Goal: Information Seeking & Learning: Find specific fact

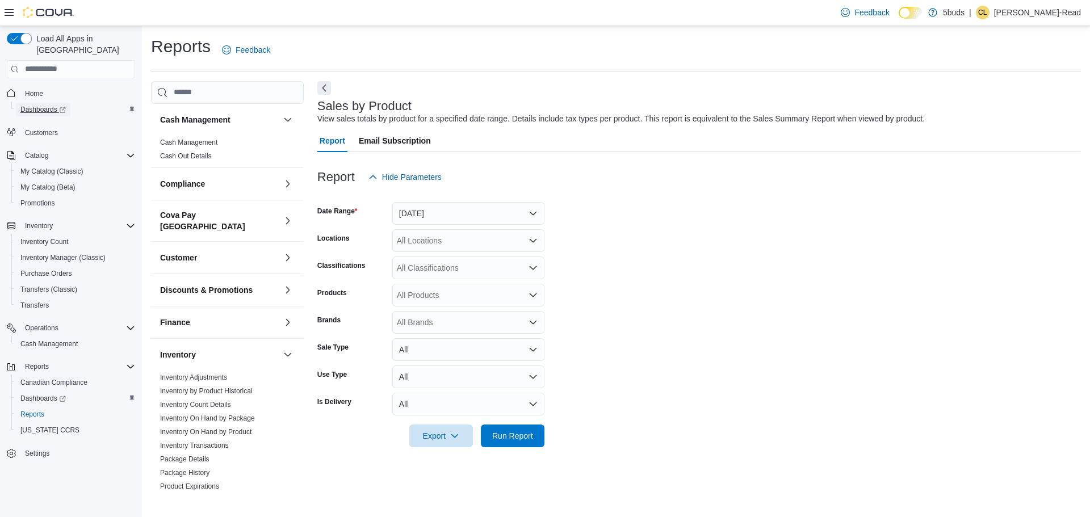
click at [48, 103] on span "Dashboards" at bounding box center [42, 110] width 45 height 14
click at [215, 442] on link "Inventory Transactions" at bounding box center [194, 446] width 69 height 8
click at [476, 221] on button "[DATE]" at bounding box center [468, 213] width 152 height 23
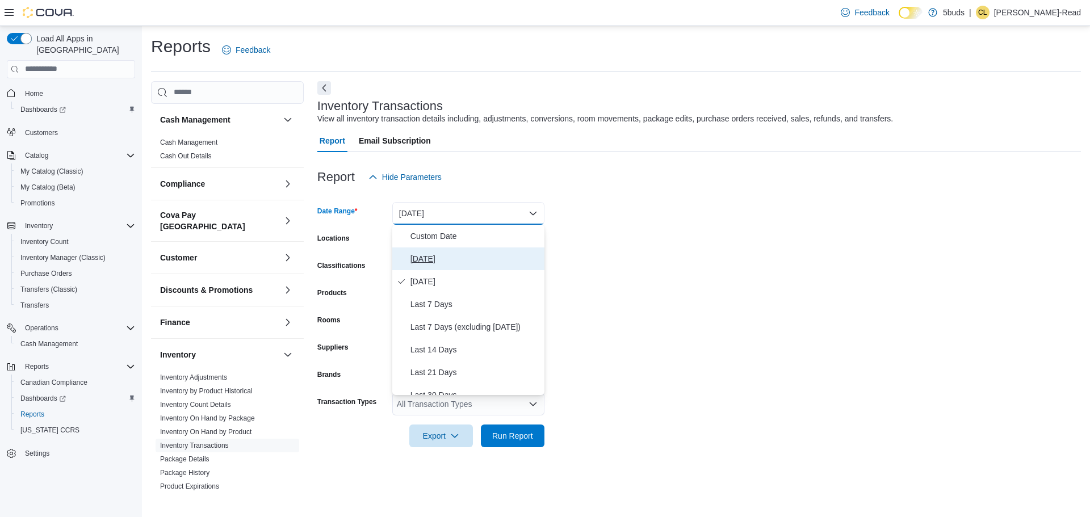
click at [446, 261] on span "[DATE]" at bounding box center [474, 259] width 129 height 14
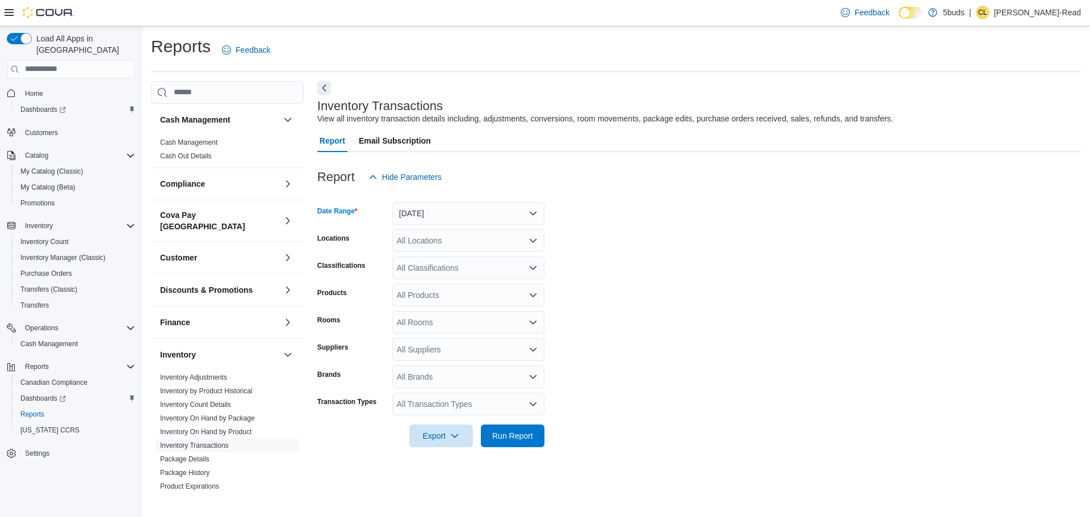
click at [459, 233] on div "All Locations" at bounding box center [468, 240] width 152 height 23
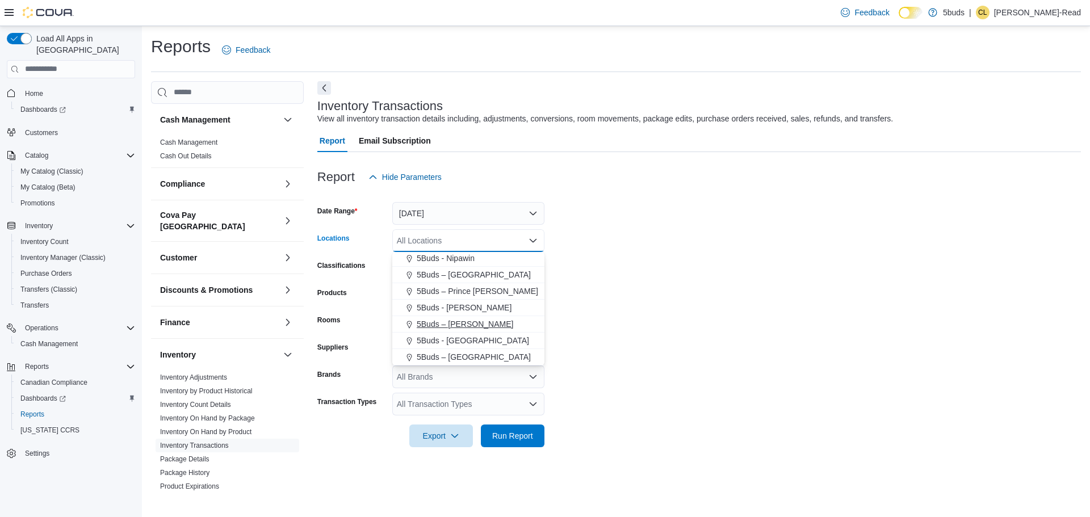
click at [467, 324] on span "5Buds – [PERSON_NAME]" at bounding box center [465, 323] width 96 height 11
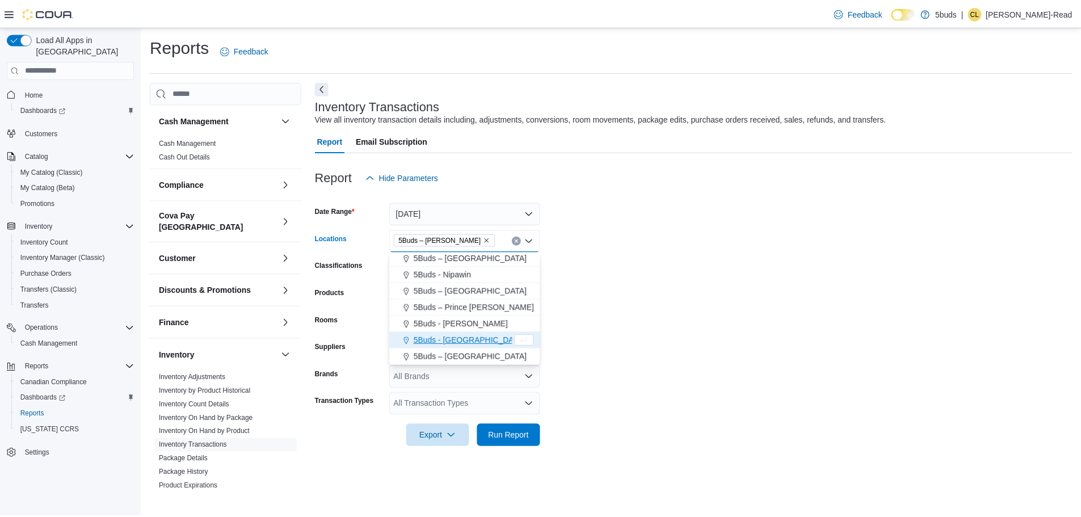
scroll to position [68, 0]
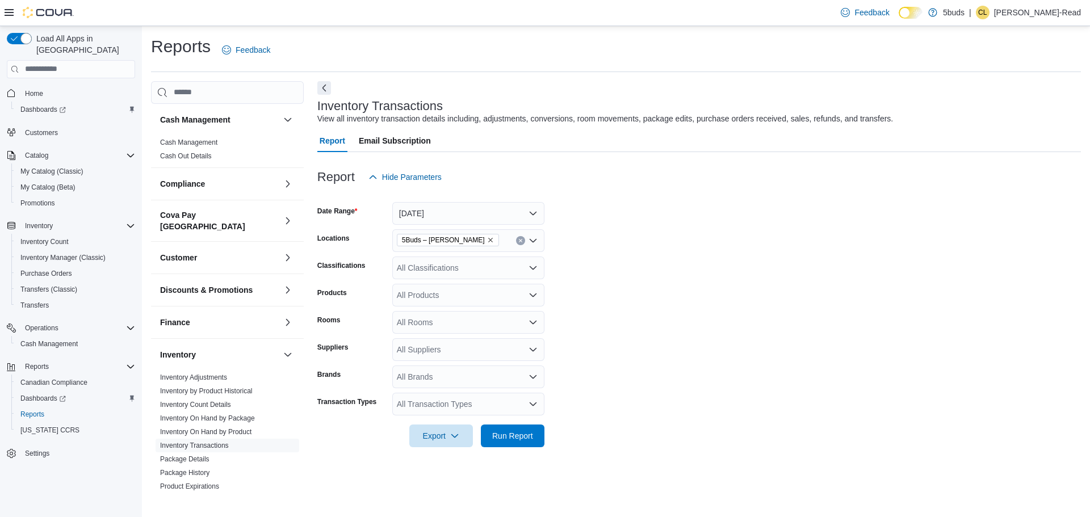
click at [795, 302] on form "Date Range [DATE] Locations 5Buds – [PERSON_NAME] Classifications All Classific…" at bounding box center [698, 317] width 763 height 259
click at [517, 446] on span "Run Report" at bounding box center [513, 435] width 50 height 23
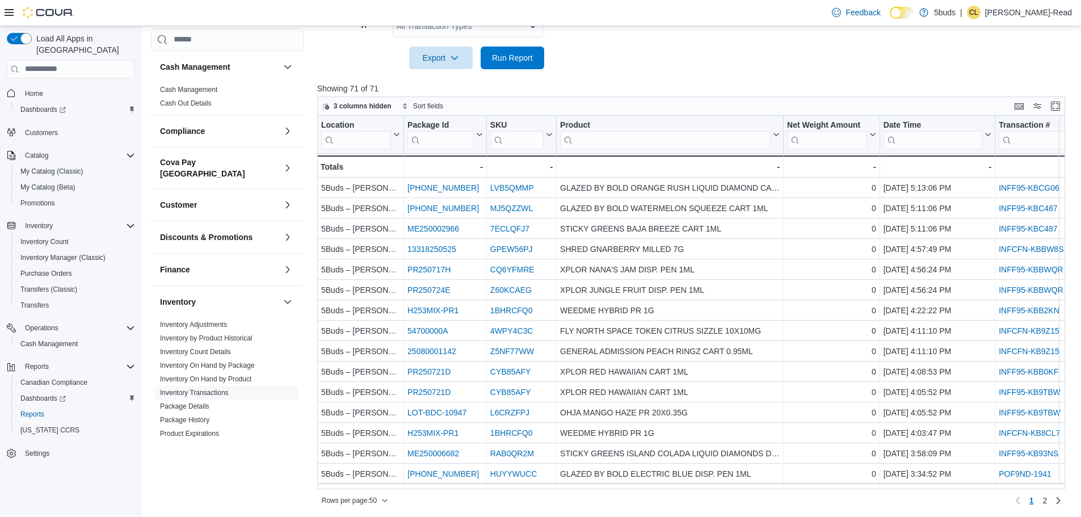
scroll to position [380, 0]
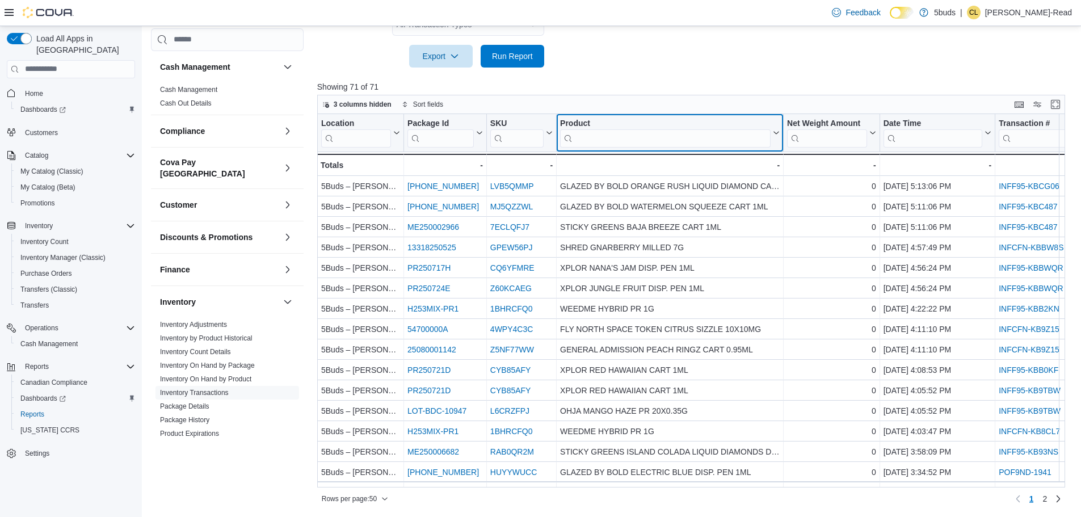
click at [617, 129] on input "search" at bounding box center [665, 138] width 211 height 18
type input "****"
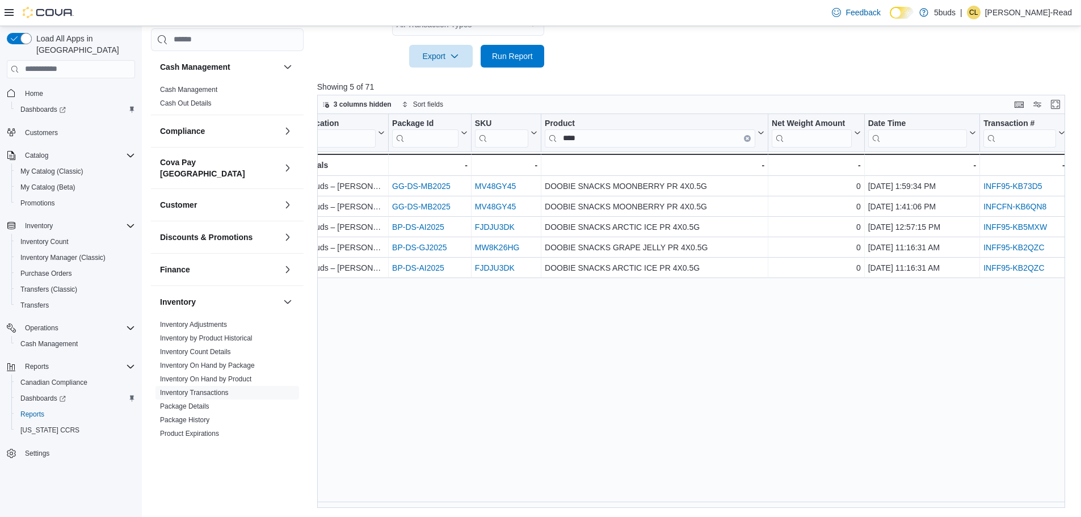
scroll to position [0, 0]
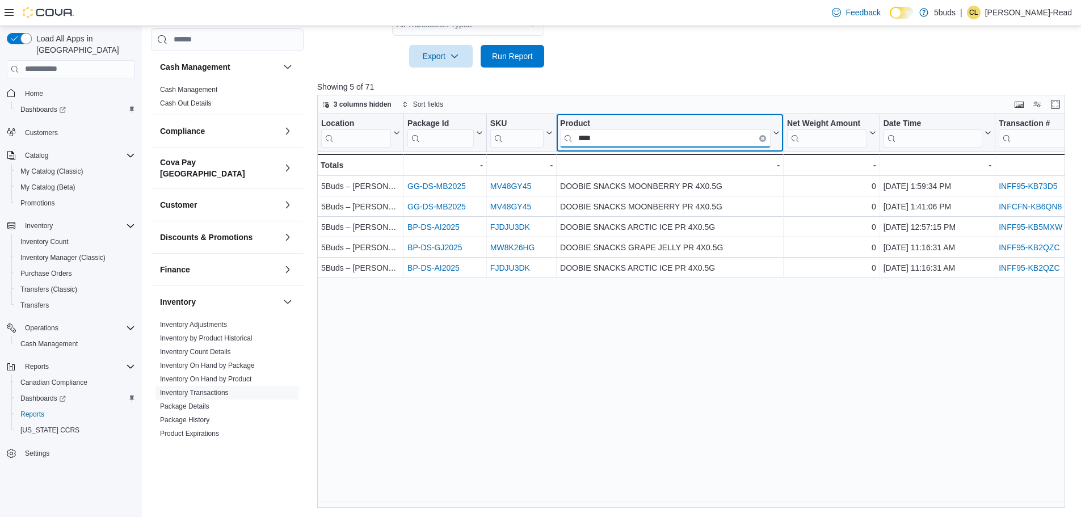
click at [766, 137] on input "****" at bounding box center [665, 138] width 211 height 18
click at [761, 136] on button "Clear input" at bounding box center [762, 138] width 7 height 7
click at [648, 136] on input "search" at bounding box center [665, 138] width 211 height 18
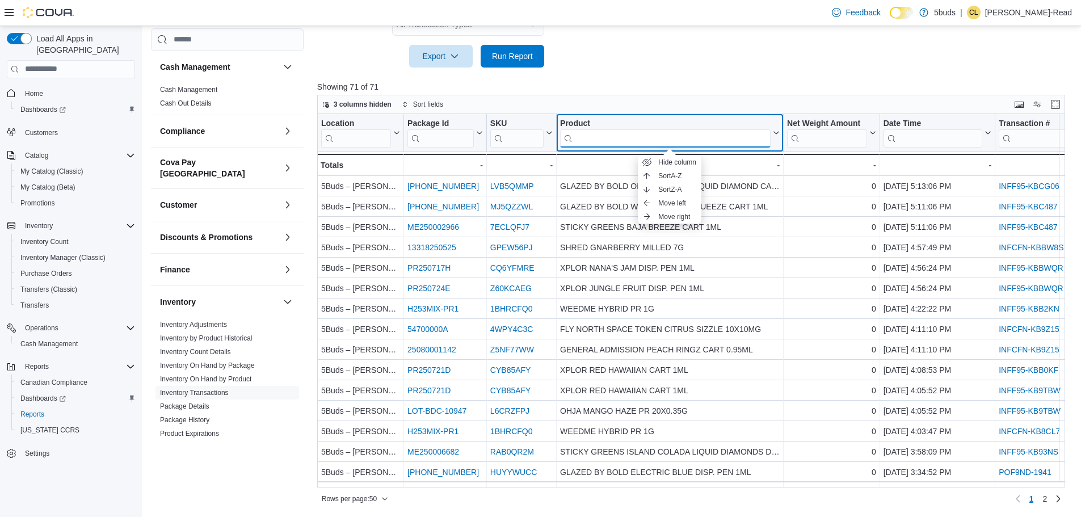
click at [647, 138] on input "search" at bounding box center [665, 138] width 211 height 18
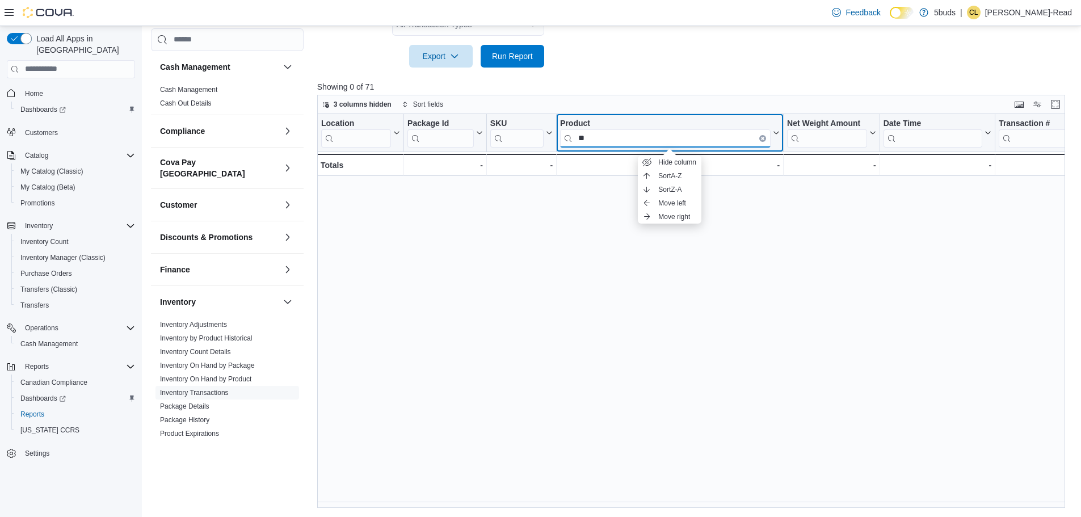
type input "*"
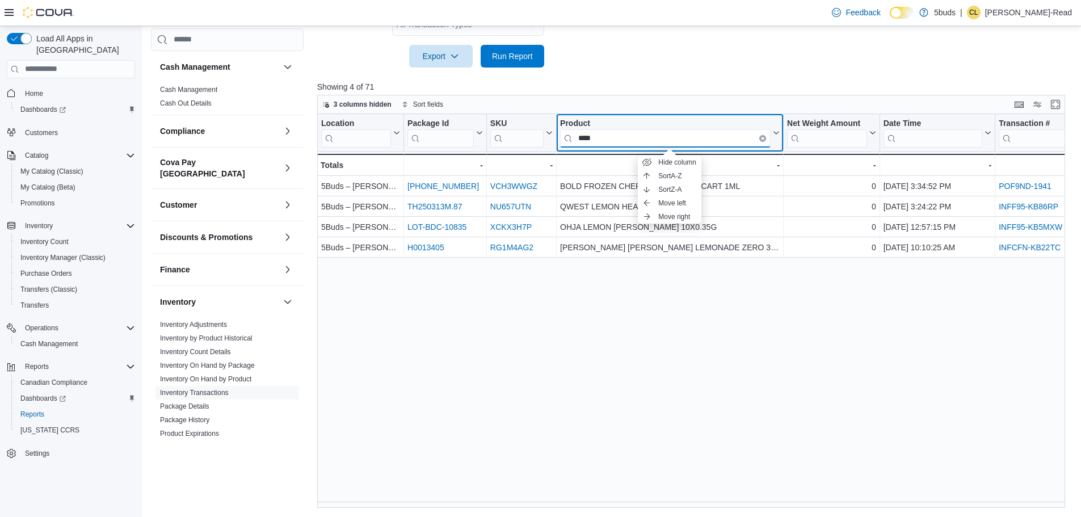
type input "****"
click at [658, 123] on div "Product" at bounding box center [665, 123] width 211 height 11
drag, startPoint x: 764, startPoint y: 136, endPoint x: 752, endPoint y: 137, distance: 12.5
click at [764, 136] on icon "Clear input" at bounding box center [762, 137] width 3 height 3
click at [703, 145] on input "search" at bounding box center [665, 138] width 211 height 18
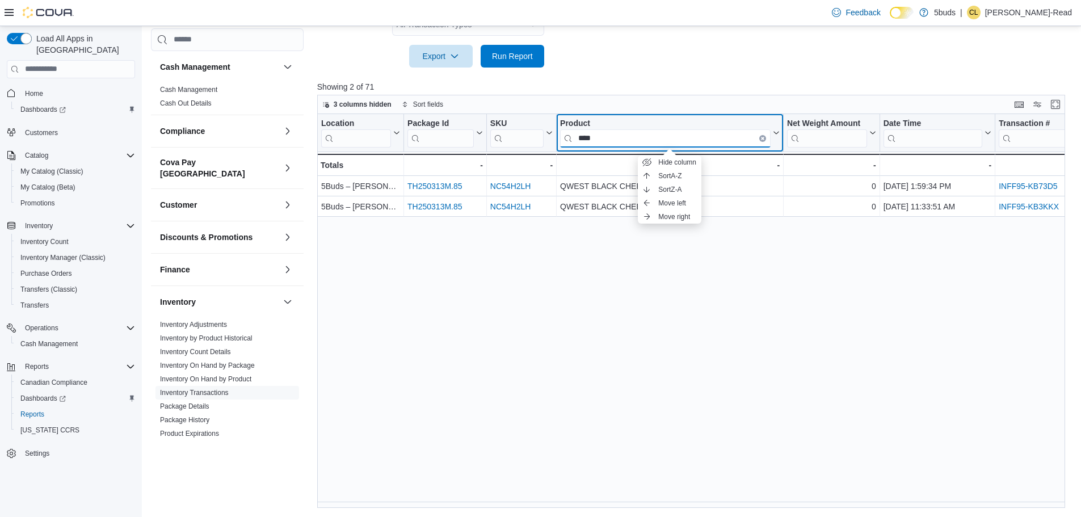
type input "****"
click at [662, 119] on div "Product" at bounding box center [665, 123] width 211 height 11
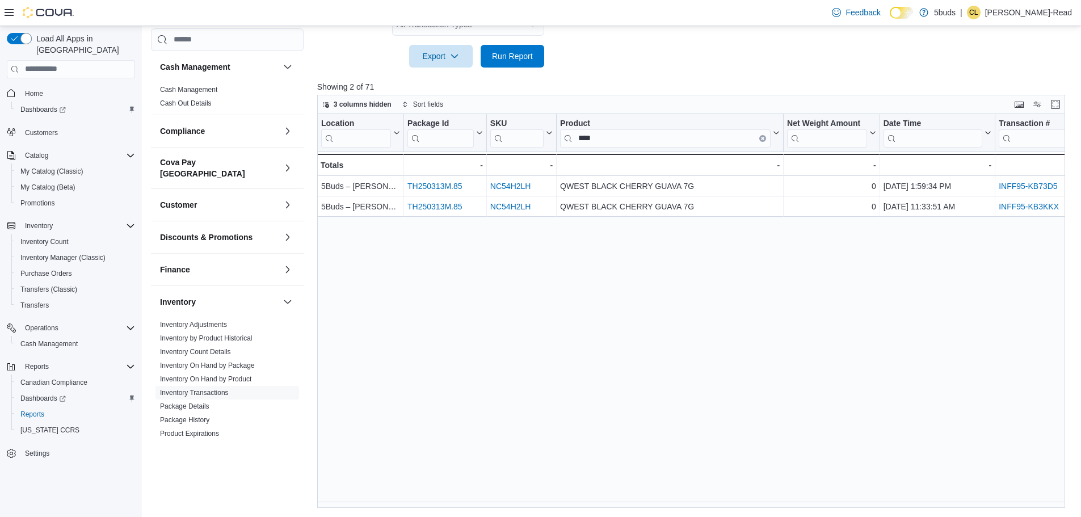
click at [647, 369] on div "Location Click to view column header actions Package Id Click to view column he…" at bounding box center [695, 311] width 756 height 394
click at [764, 138] on icon "Clear input" at bounding box center [762, 137] width 3 height 3
click at [720, 136] on input "search" at bounding box center [665, 138] width 211 height 18
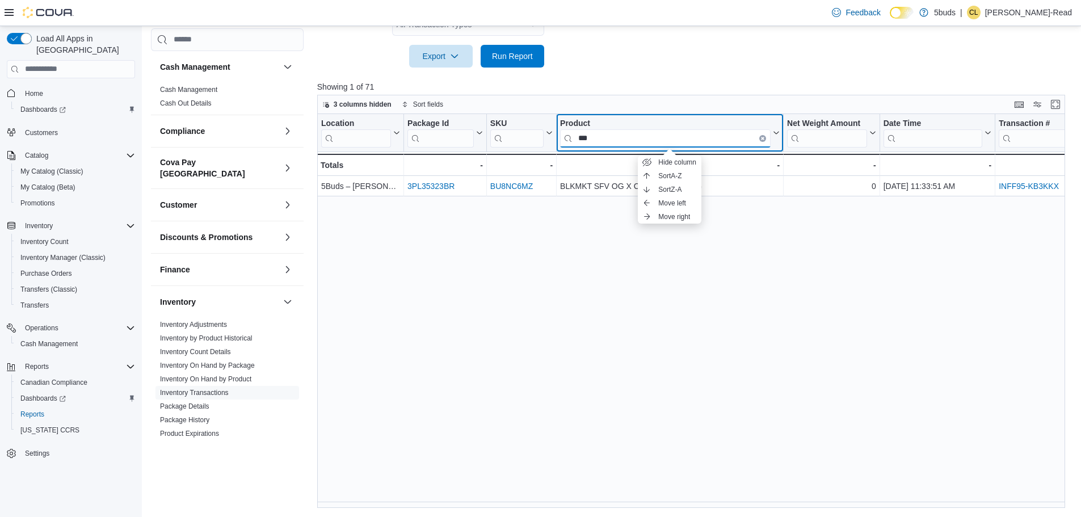
type input "***"
click at [697, 128] on div "Product" at bounding box center [665, 123] width 211 height 11
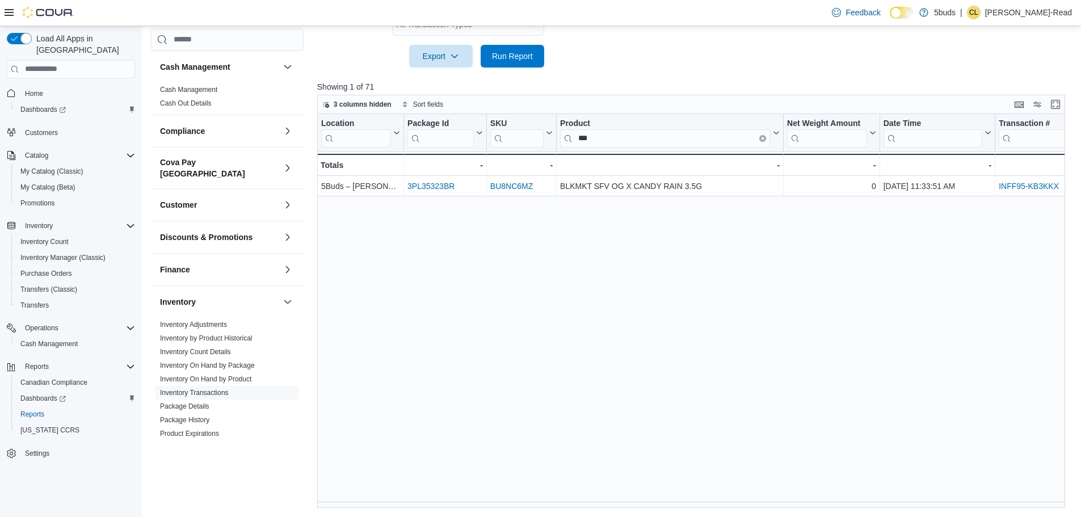
click at [651, 267] on div "Location Click to view column header actions Package Id Click to view column he…" at bounding box center [695, 311] width 756 height 394
click at [762, 138] on icon "Clear input" at bounding box center [763, 138] width 2 height 2
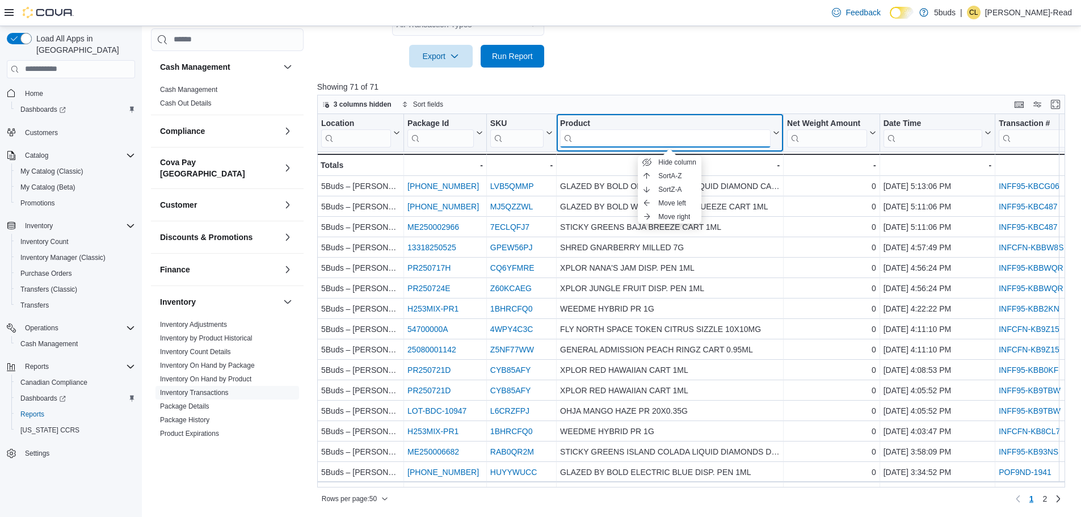
click at [724, 133] on input "search" at bounding box center [665, 138] width 211 height 18
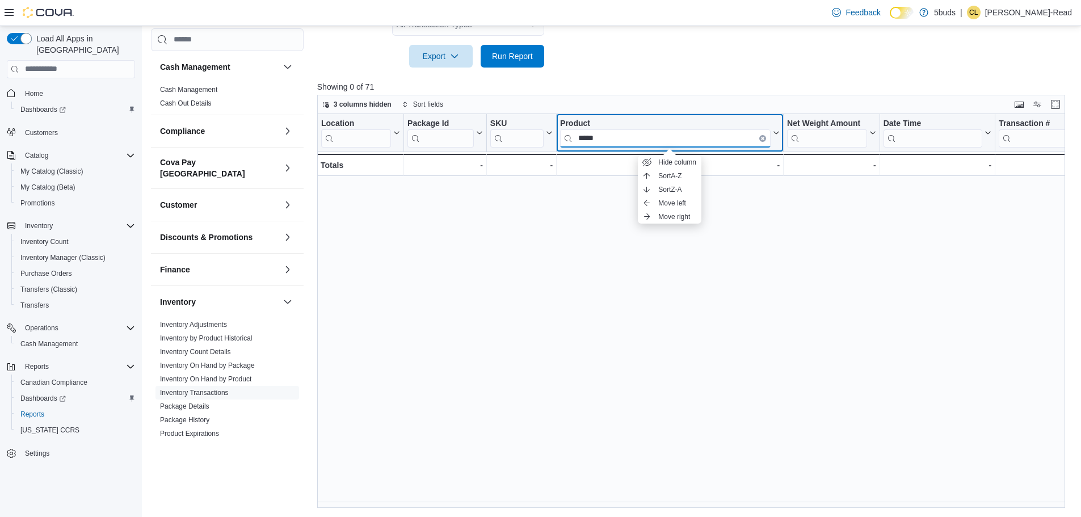
type input "*****"
click at [760, 137] on button "Clear input" at bounding box center [762, 138] width 7 height 7
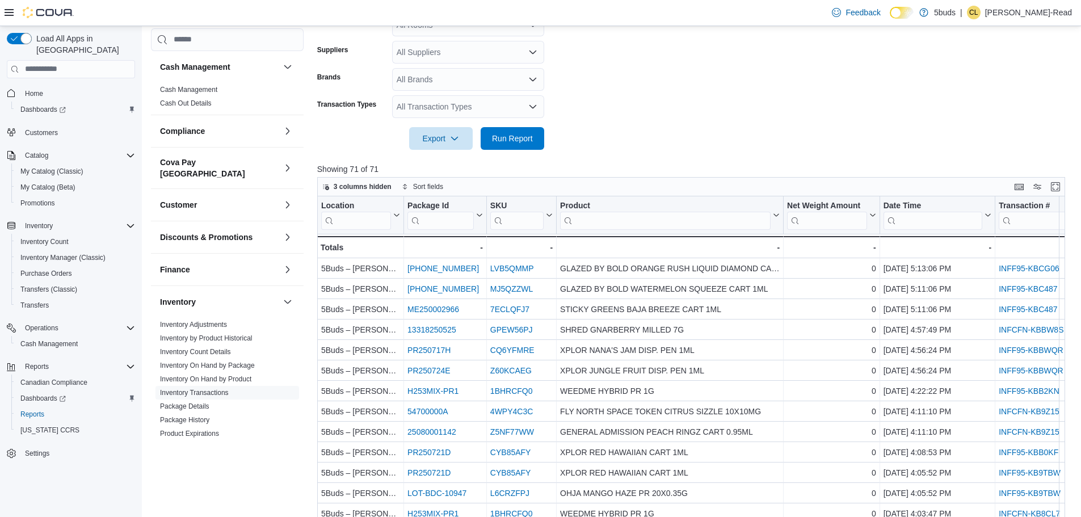
scroll to position [380, 0]
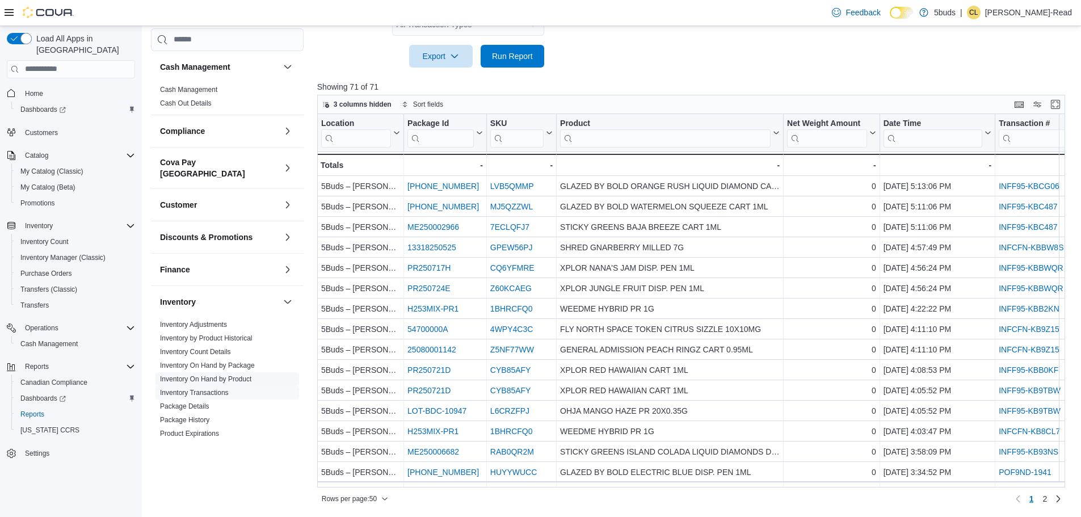
click at [230, 375] on link "Inventory On Hand by Product" at bounding box center [205, 379] width 91 height 8
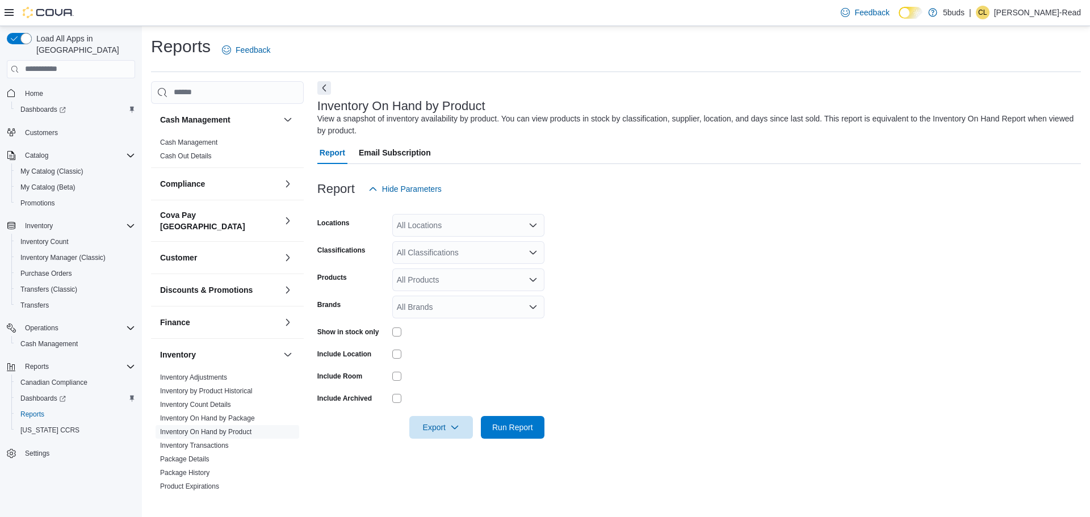
click at [488, 226] on div "All Locations" at bounding box center [468, 225] width 152 height 23
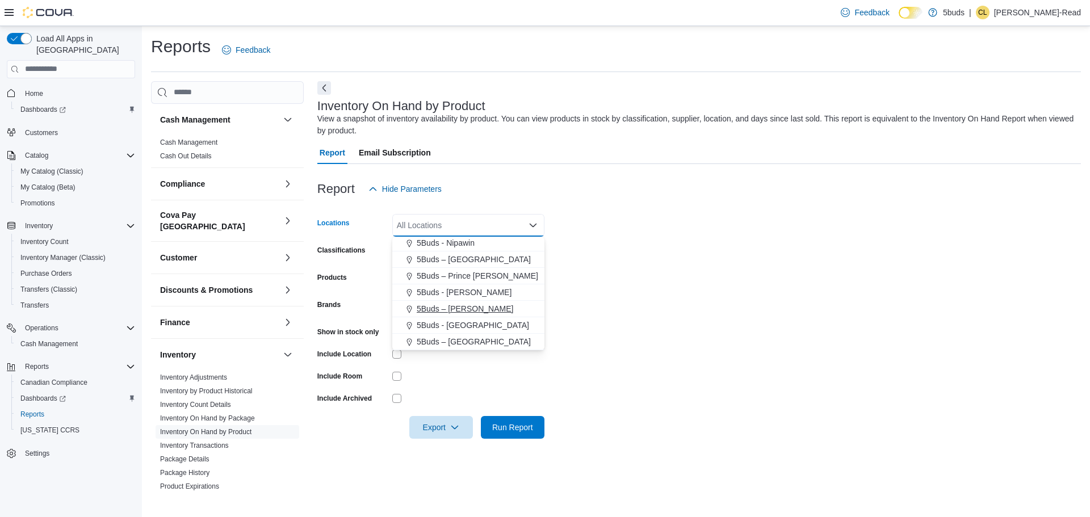
click at [467, 306] on span "5Buds – [PERSON_NAME]" at bounding box center [465, 308] width 96 height 11
click at [769, 308] on form "Locations 5Buds – [PERSON_NAME] Combo box. Selected. 5Buds – [PERSON_NAME]. Pre…" at bounding box center [698, 319] width 763 height 238
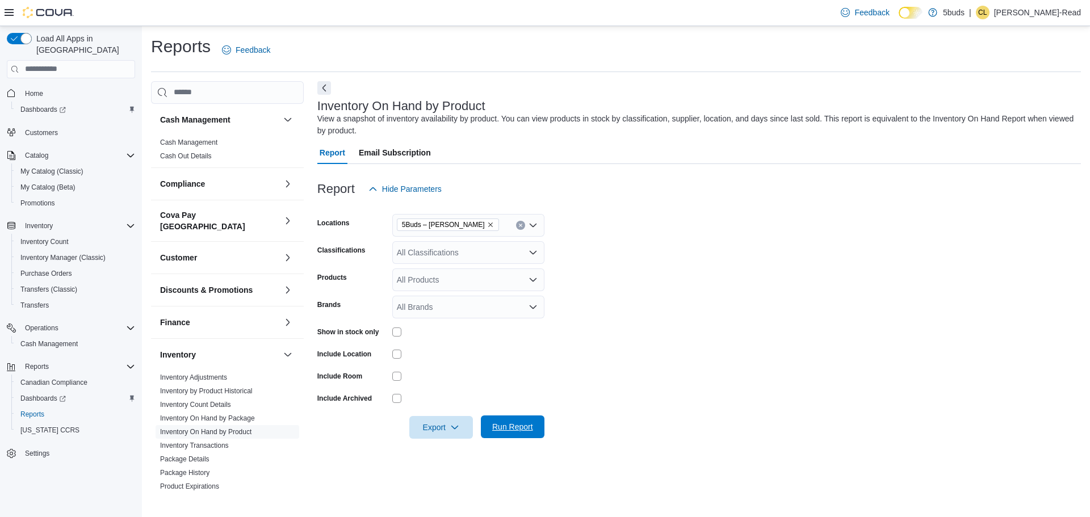
click at [523, 433] on span "Run Report" at bounding box center [513, 426] width 50 height 23
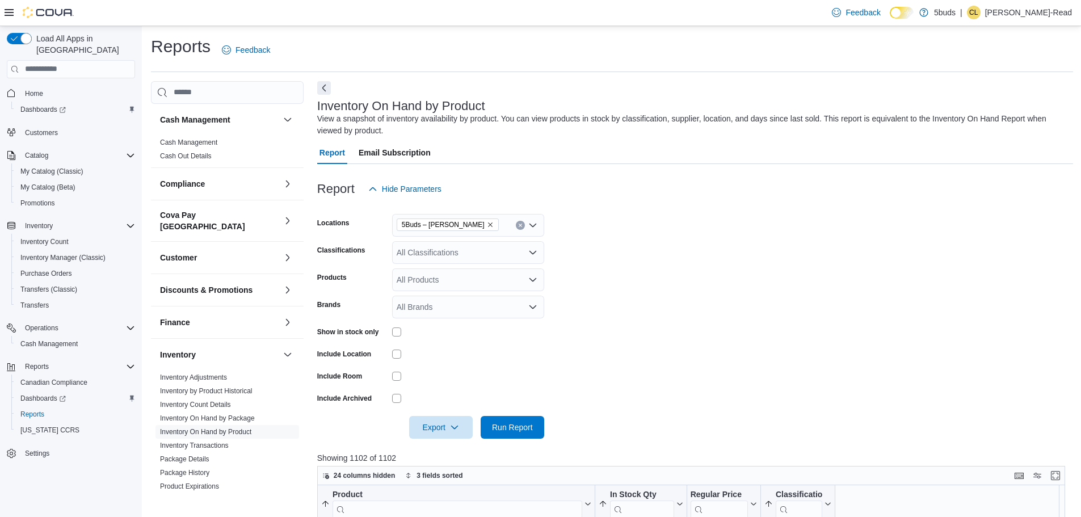
scroll to position [227, 0]
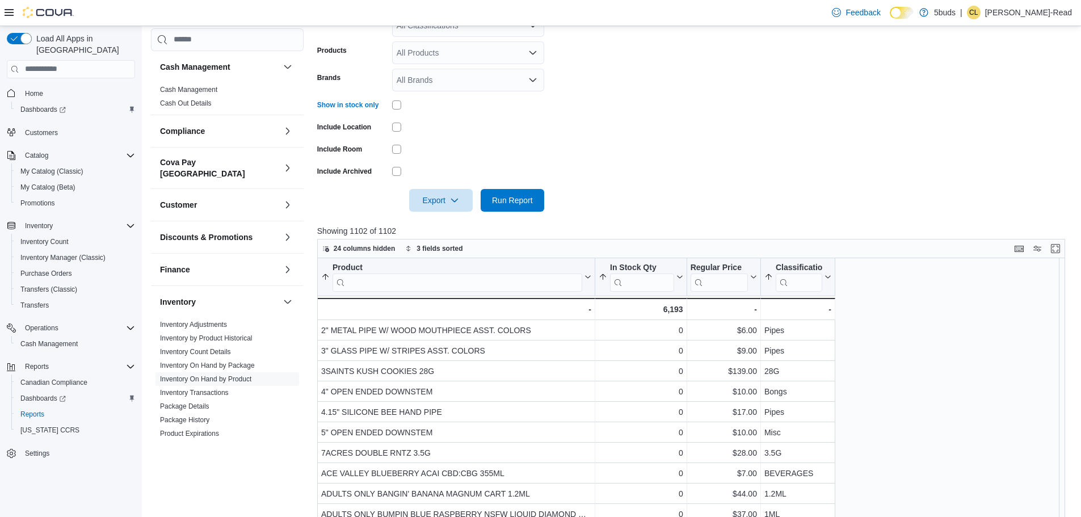
click at [629, 143] on form "Locations 5Buds – [PERSON_NAME] Classifications All Classifications Products Al…" at bounding box center [695, 92] width 756 height 238
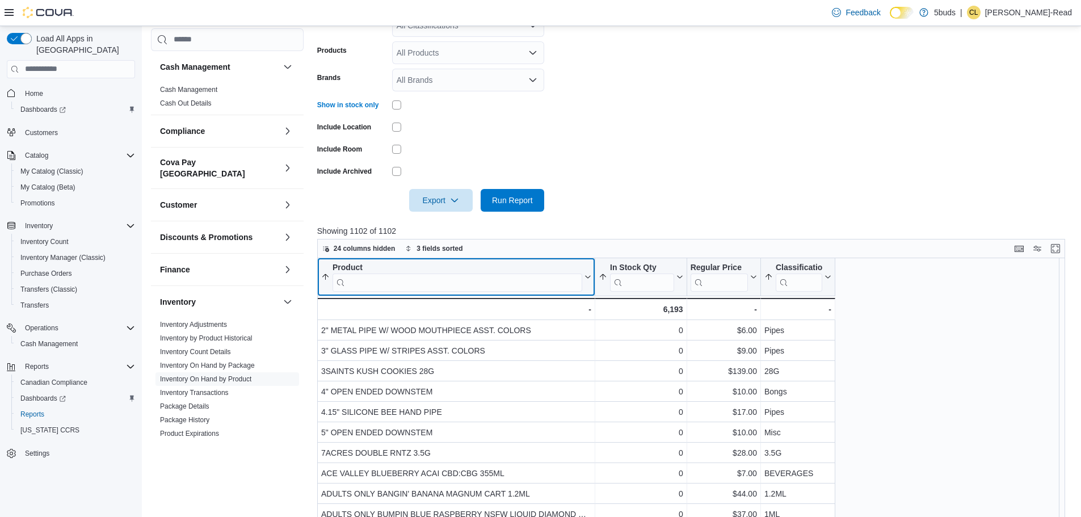
click at [463, 286] on input "search" at bounding box center [458, 282] width 250 height 18
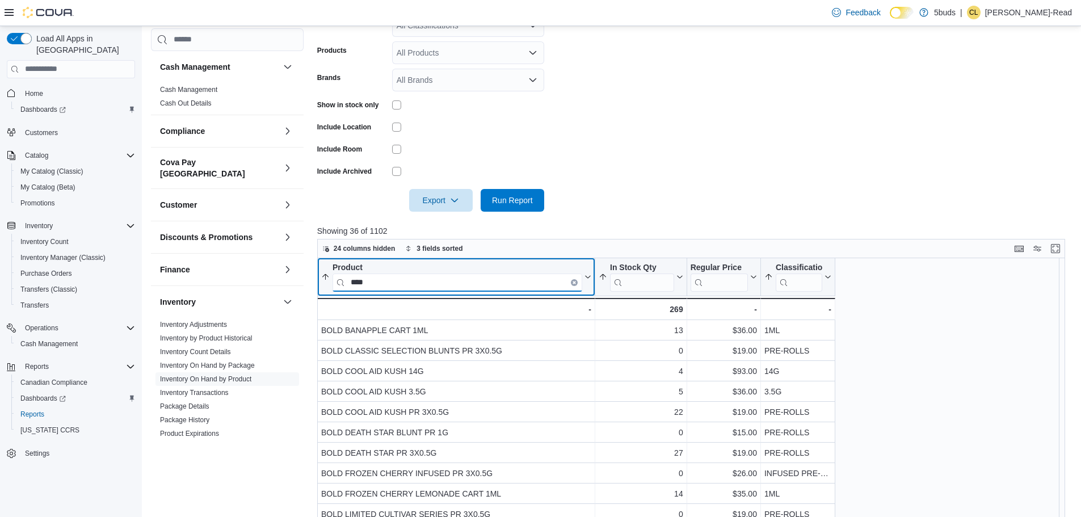
type input "****"
click at [488, 267] on div "Product" at bounding box center [458, 267] width 250 height 11
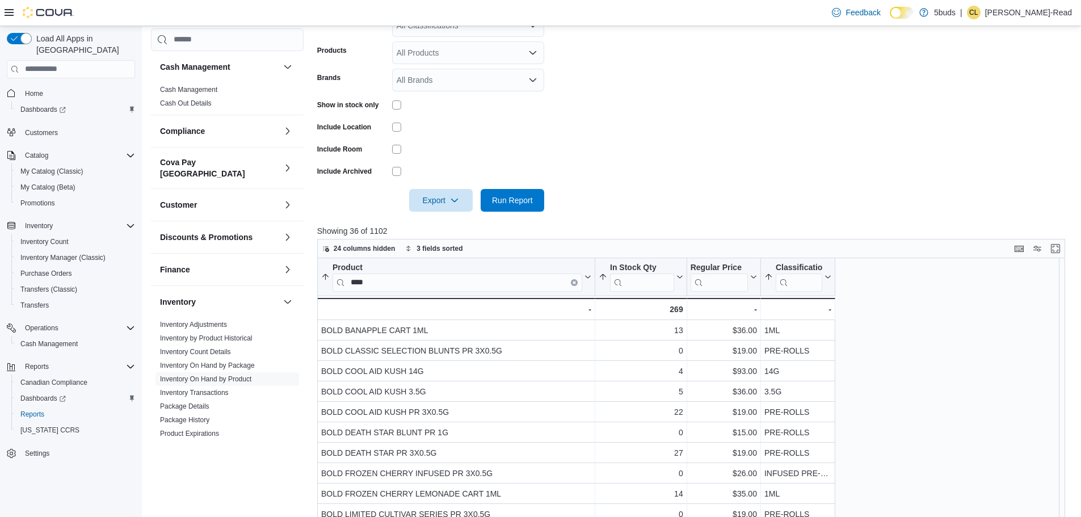
click at [782, 146] on form "Locations 5Buds – [PERSON_NAME] Classifications All Classifications Products Al…" at bounding box center [695, 92] width 756 height 238
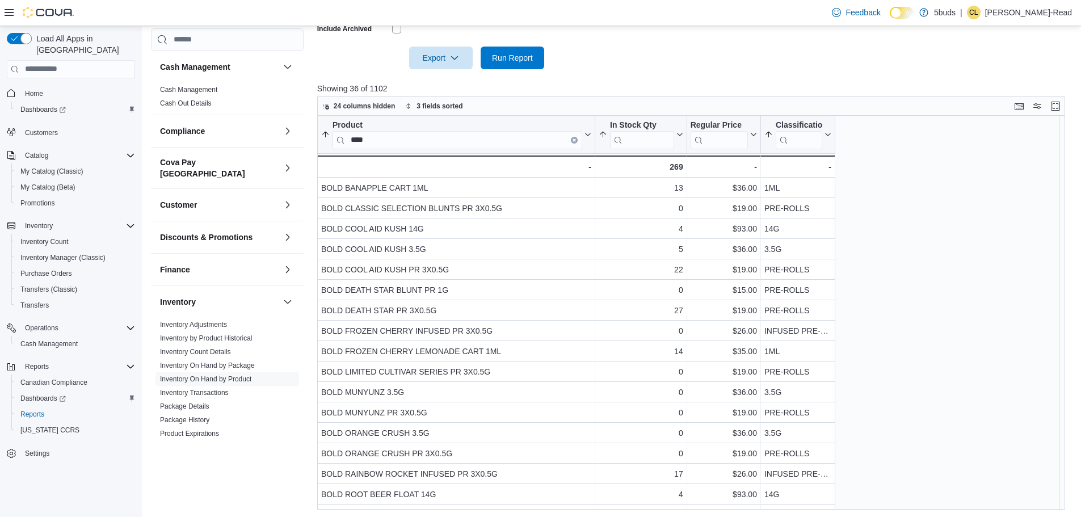
scroll to position [371, 0]
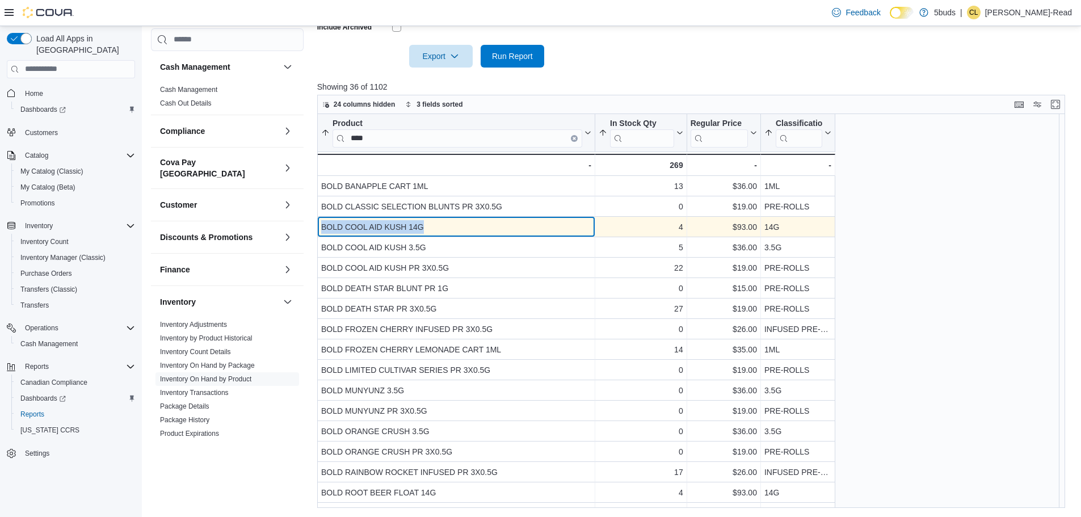
drag, startPoint x: 427, startPoint y: 226, endPoint x: 321, endPoint y: 226, distance: 106.1
click at [321, 226] on div "BOLD COOL AID KUSH 14G" at bounding box center [456, 227] width 270 height 14
copy div "BOLD COOL AID KUSH 14G"
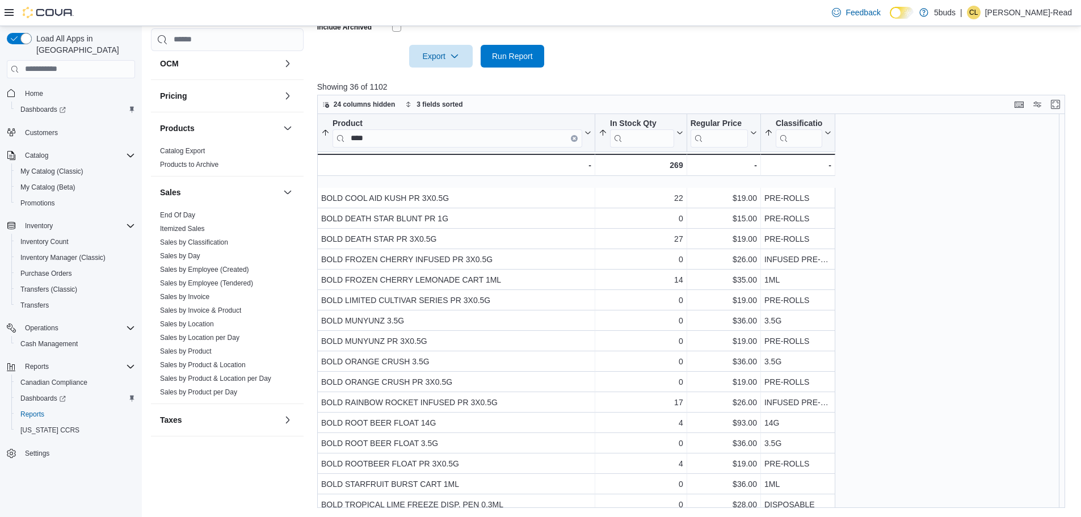
scroll to position [62, 0]
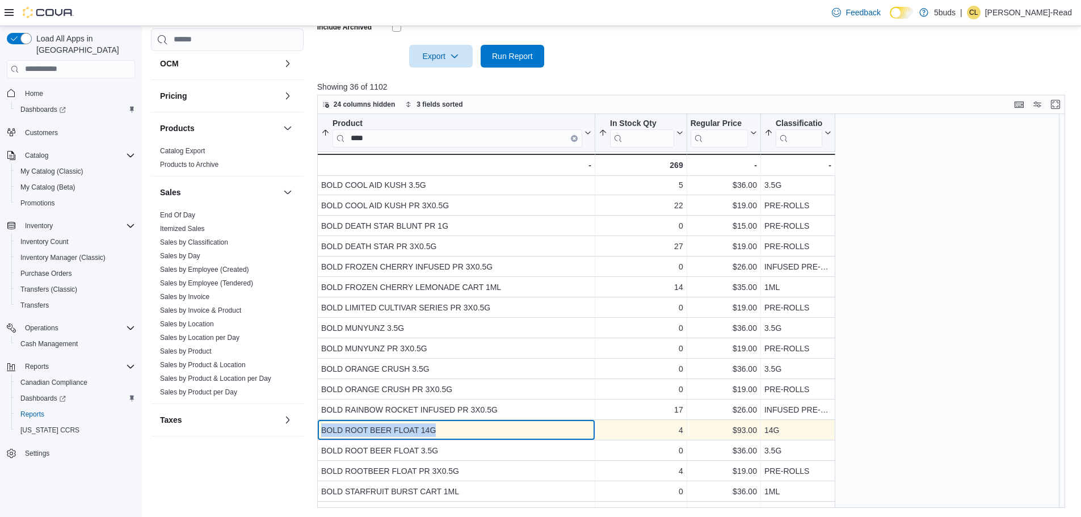
drag, startPoint x: 446, startPoint y: 429, endPoint x: 321, endPoint y: 429, distance: 124.9
click at [321, 429] on div "BOLD ROOT BEER FLOAT 14G" at bounding box center [456, 430] width 270 height 14
copy div "BOLD ROOT BEER FLOAT 14G"
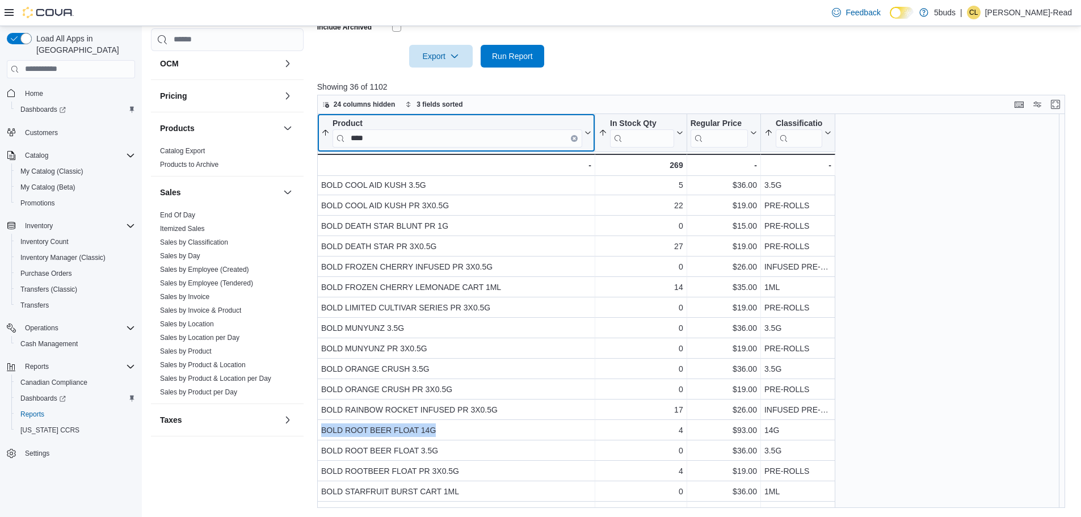
drag, startPoint x: 575, startPoint y: 137, endPoint x: 541, endPoint y: 138, distance: 34.1
click at [574, 137] on icon "Clear input" at bounding box center [574, 137] width 3 height 3
click at [511, 138] on input "search" at bounding box center [458, 138] width 250 height 18
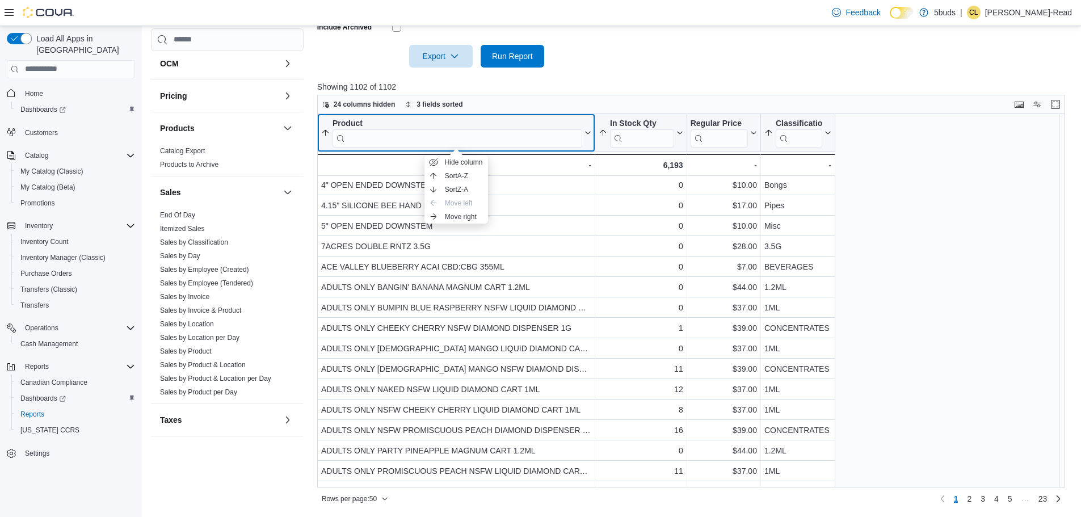
click at [492, 140] on input "search" at bounding box center [458, 138] width 250 height 18
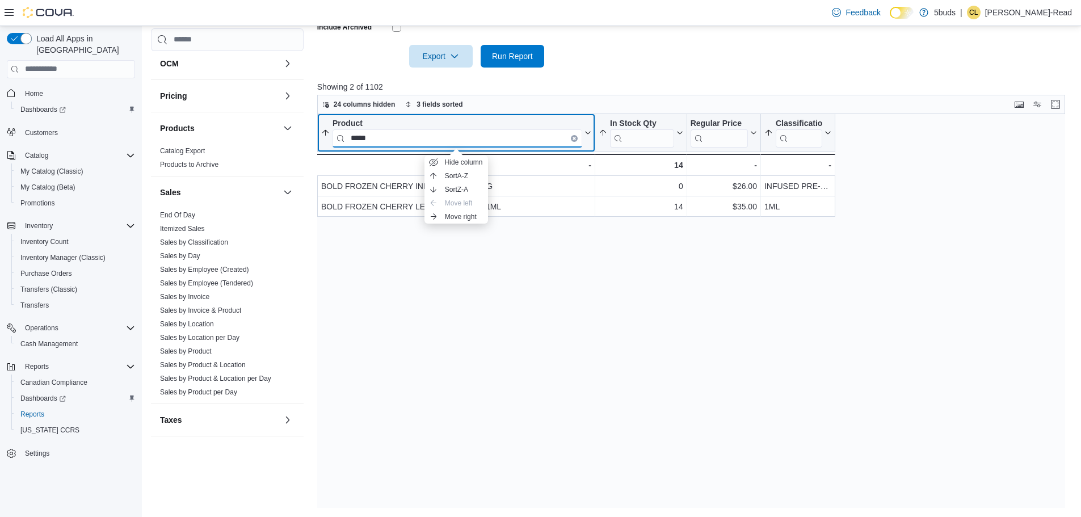
scroll to position [0, 0]
type input "********"
click at [498, 119] on div "Product" at bounding box center [458, 123] width 250 height 11
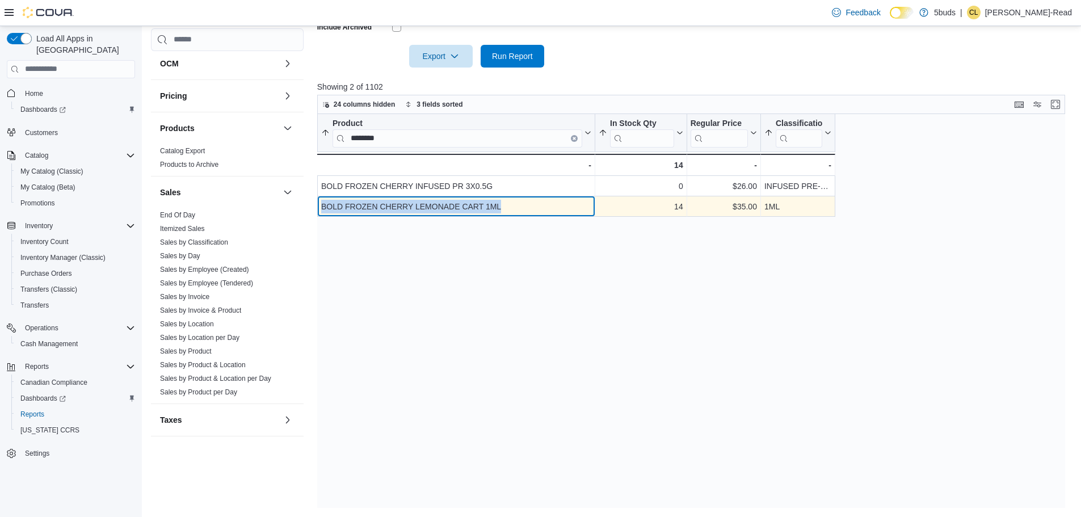
drag, startPoint x: 509, startPoint y: 207, endPoint x: 324, endPoint y: 209, distance: 185.1
click at [322, 209] on div "BOLD FROZEN CHERRY LEMONADE CART 1ML" at bounding box center [456, 207] width 270 height 14
copy div "BOLD FROZEN CHERRY LEMONADE CART 1ML"
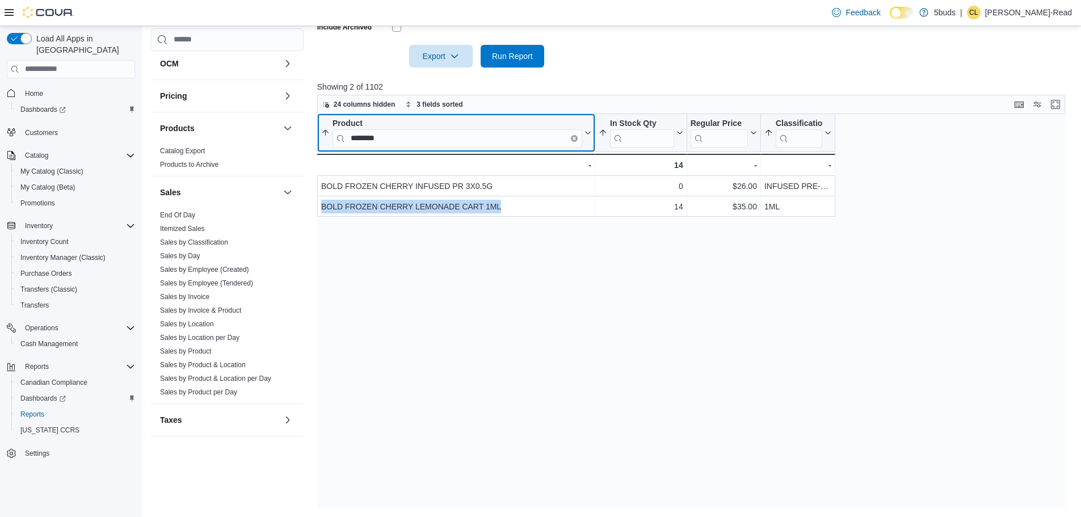
drag, startPoint x: 573, startPoint y: 137, endPoint x: 556, endPoint y: 137, distance: 16.5
click at [573, 137] on icon "Clear input" at bounding box center [574, 137] width 3 height 3
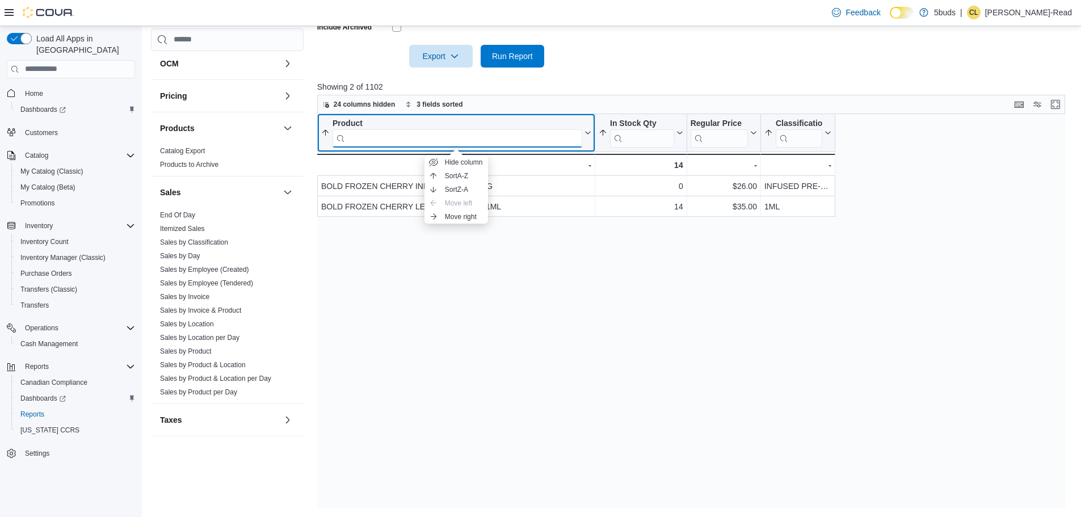
click at [542, 137] on input "search" at bounding box center [458, 138] width 250 height 18
type input "*****"
click at [545, 121] on div "Product" at bounding box center [458, 123] width 250 height 11
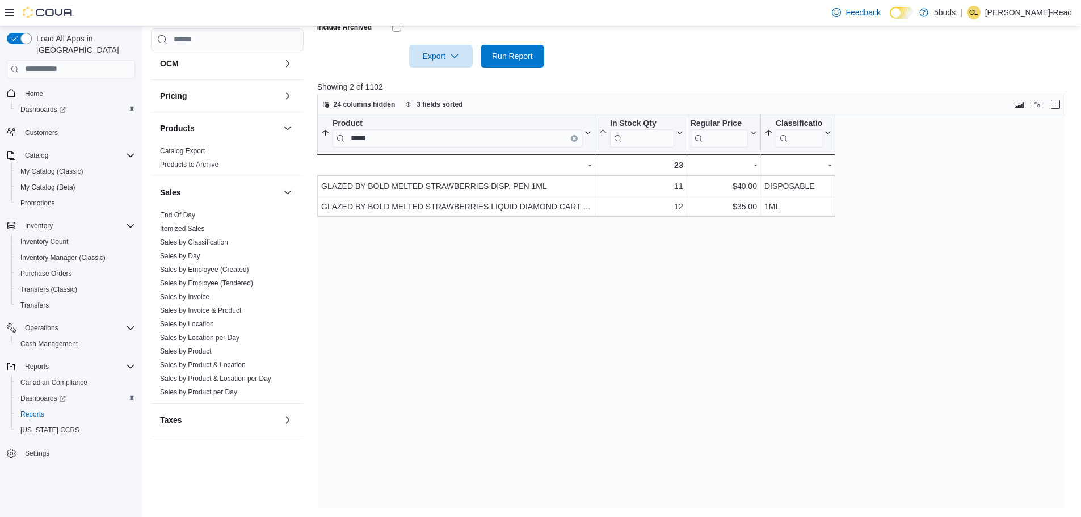
click at [545, 256] on div "Product ***** Sorted by In Stock Qty, ascending , then sorted by Classification…" at bounding box center [695, 311] width 756 height 394
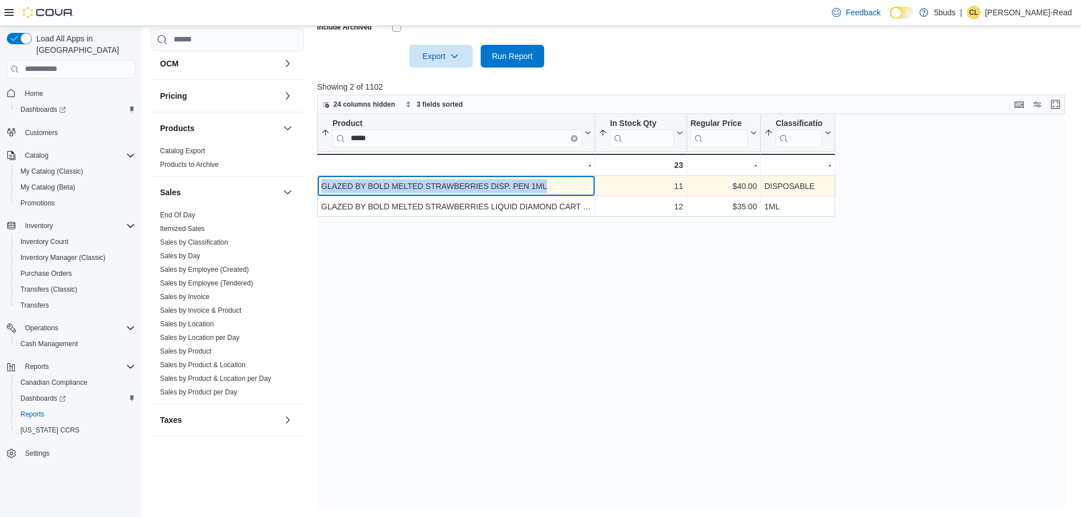
drag, startPoint x: 548, startPoint y: 186, endPoint x: 324, endPoint y: 187, distance: 224.2
click at [324, 187] on div "GLAZED BY BOLD MELTED STRAWBERRIES DISP. PEN 1ML" at bounding box center [456, 186] width 270 height 14
copy div "GLAZED BY BOLD MELTED STRAWBERRIES DISP. PEN 1ML"
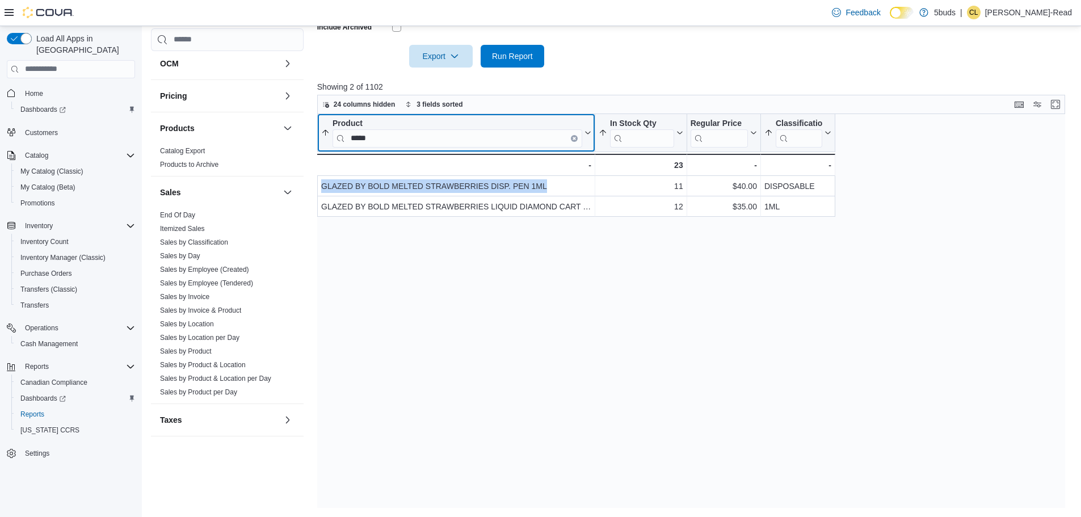
click at [575, 138] on icon "Clear input" at bounding box center [574, 138] width 2 height 2
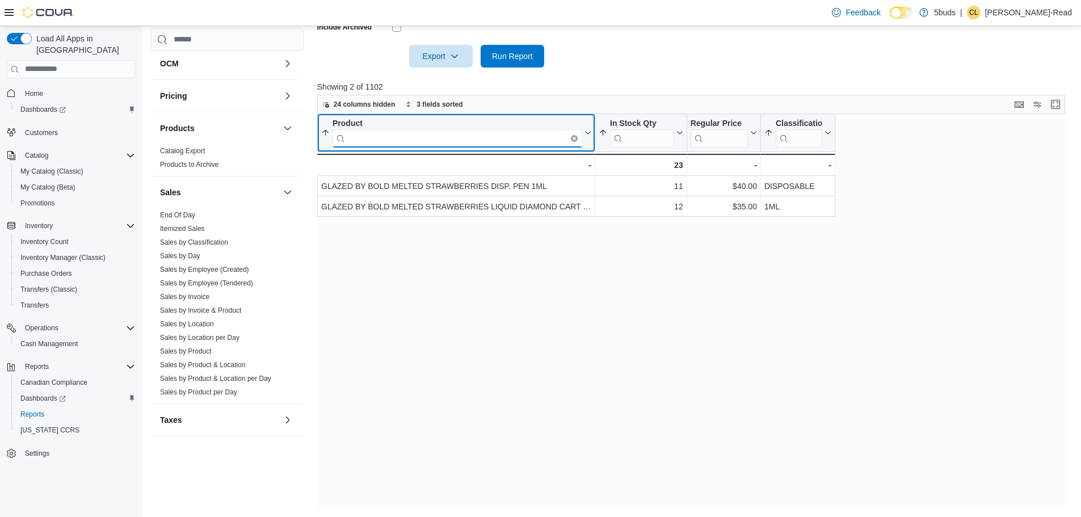
click at [539, 138] on input "search" at bounding box center [458, 138] width 250 height 18
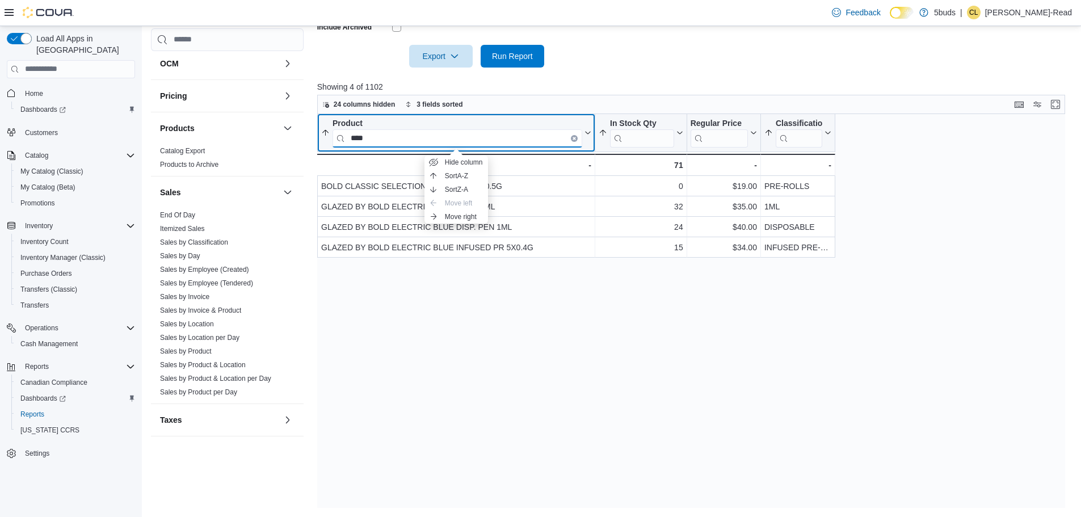
type input "****"
click at [513, 116] on div "Product **** Sorted by In Stock Qty, ascending , then sorted by Classification,…" at bounding box center [456, 133] width 278 height 38
click at [511, 120] on div "Product" at bounding box center [458, 123] width 250 height 11
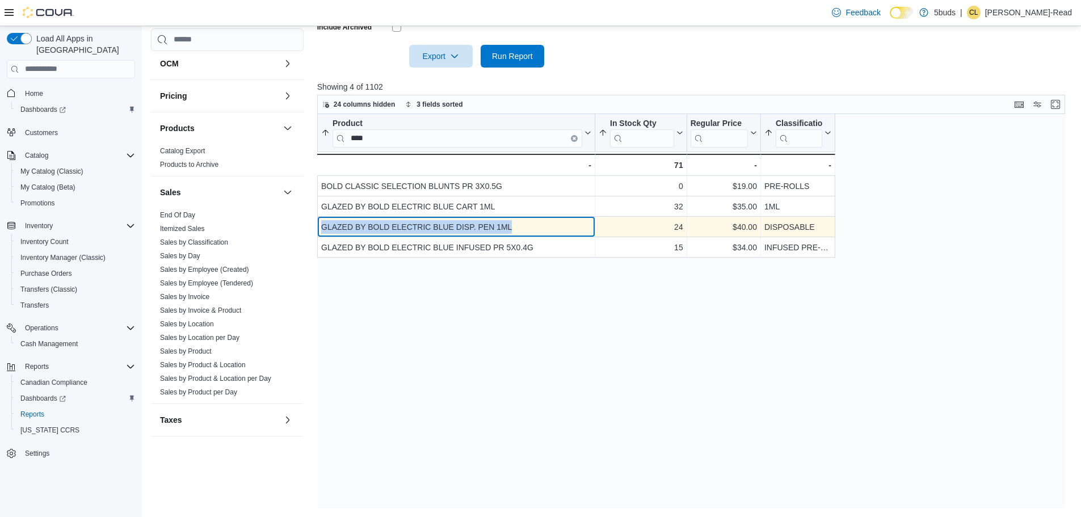
drag, startPoint x: 517, startPoint y: 225, endPoint x: 324, endPoint y: 226, distance: 192.4
click at [324, 226] on div "GLAZED BY BOLD ELECTRIC BLUE DISP. PEN 1ML" at bounding box center [456, 227] width 270 height 14
copy div "GLAZED BY BOLD ELECTRIC BLUE DISP. PEN 1ML"
click at [576, 138] on button "Clear input" at bounding box center [574, 138] width 7 height 7
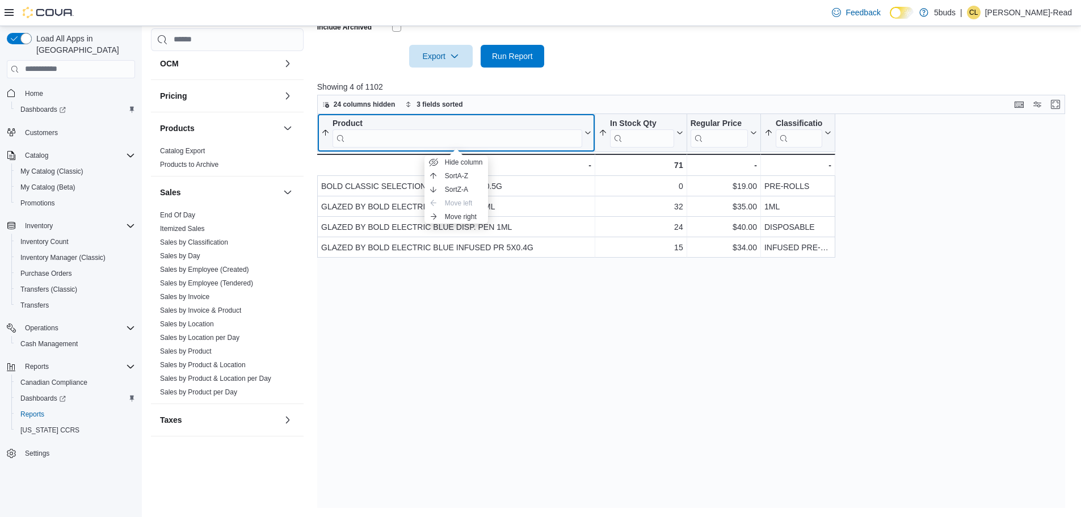
click at [549, 138] on input "search" at bounding box center [458, 138] width 250 height 18
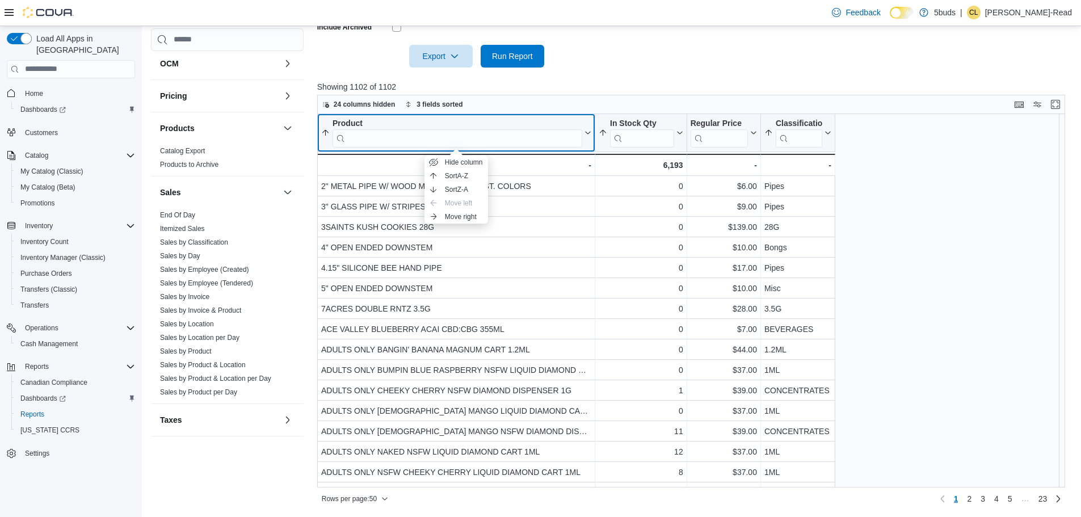
click at [533, 135] on input "search" at bounding box center [458, 138] width 250 height 18
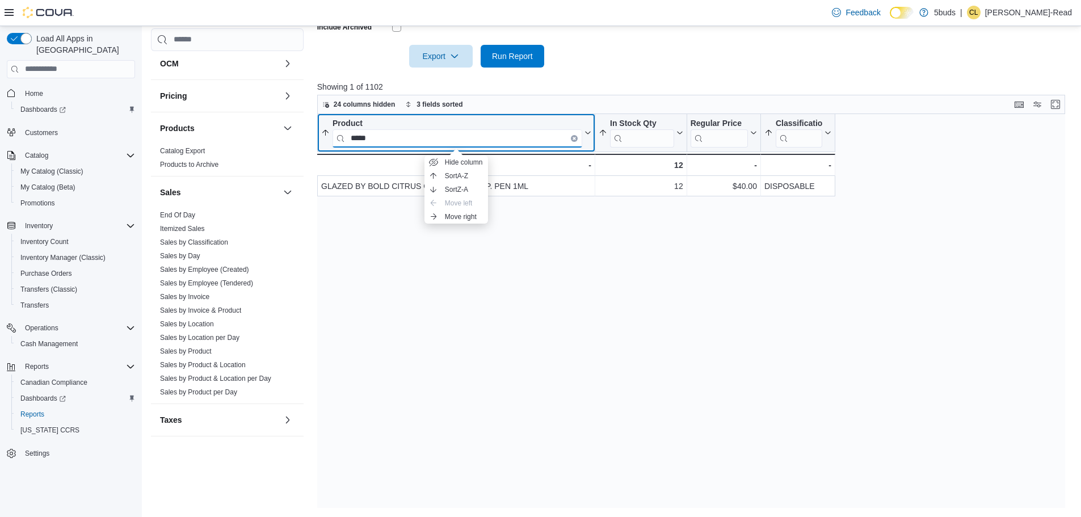
type input "*****"
click at [508, 125] on div "Product" at bounding box center [458, 123] width 250 height 11
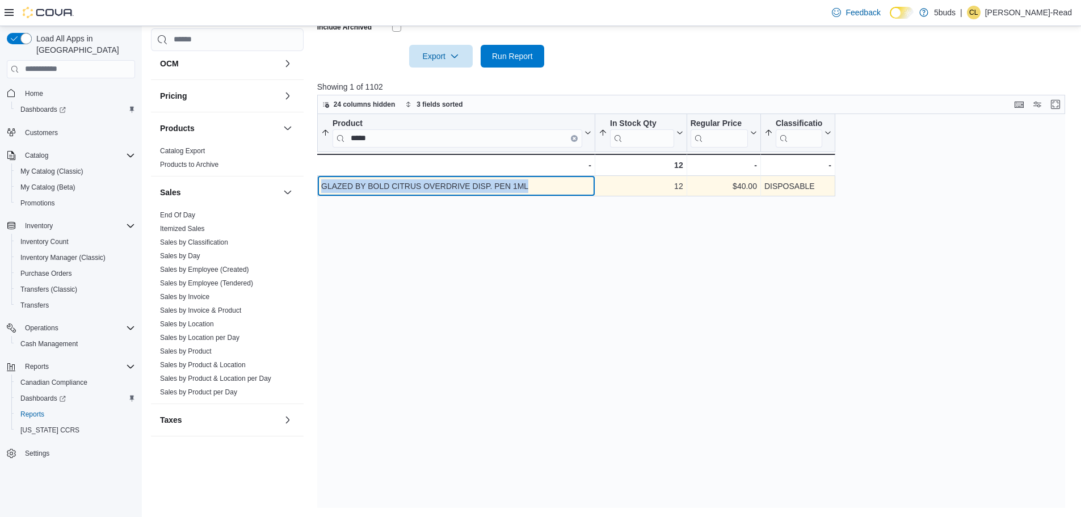
drag, startPoint x: 539, startPoint y: 185, endPoint x: 324, endPoint y: 182, distance: 215.1
click at [324, 182] on div "GLAZED BY BOLD CITRUS OVERDRIVE DISP. PEN 1ML" at bounding box center [456, 186] width 270 height 14
copy div "GLAZED BY BOLD CITRUS OVERDRIVE DISP. PEN 1ML"
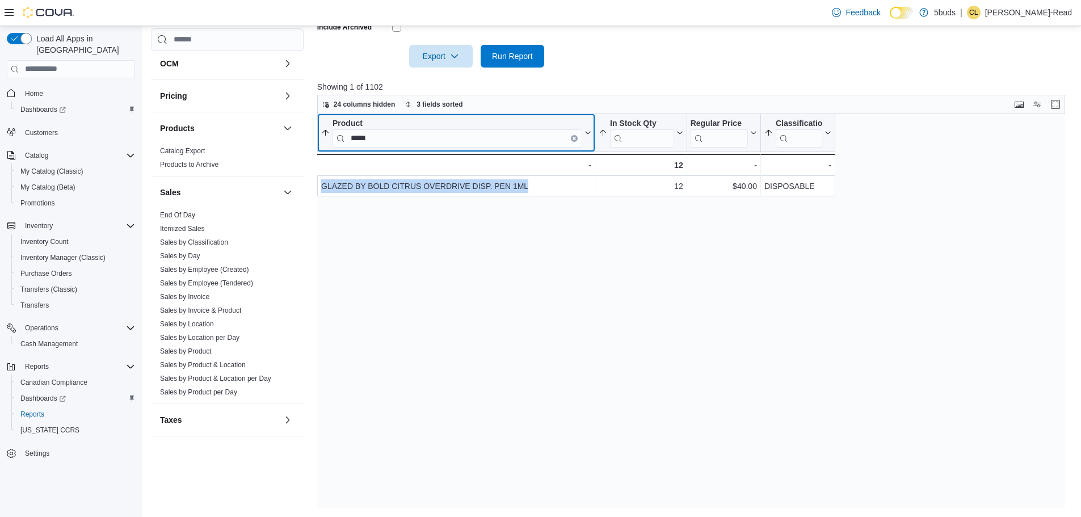
click at [578, 138] on input "*****" at bounding box center [458, 138] width 250 height 18
click at [574, 138] on icon "Clear input" at bounding box center [574, 138] width 2 height 2
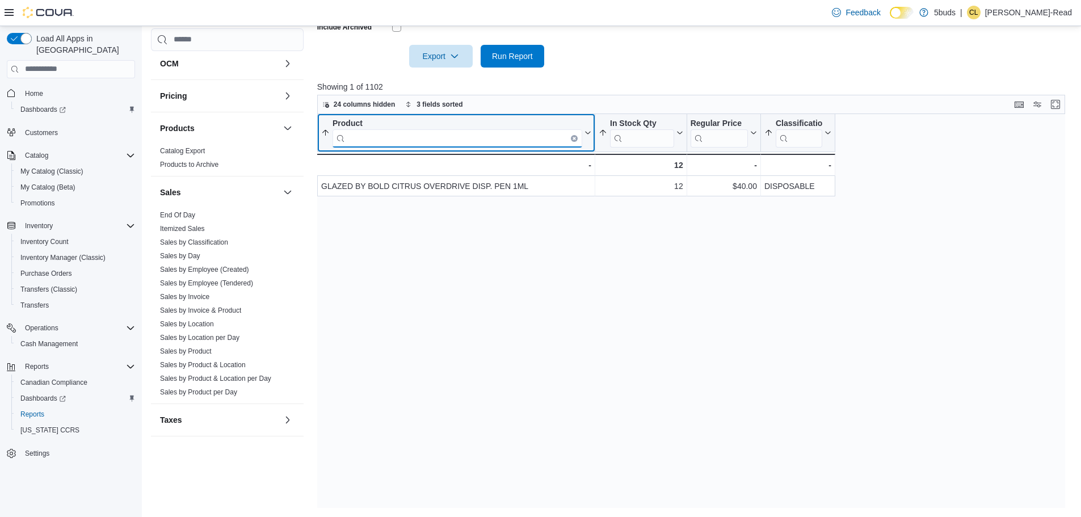
click at [513, 138] on input "search" at bounding box center [458, 138] width 250 height 18
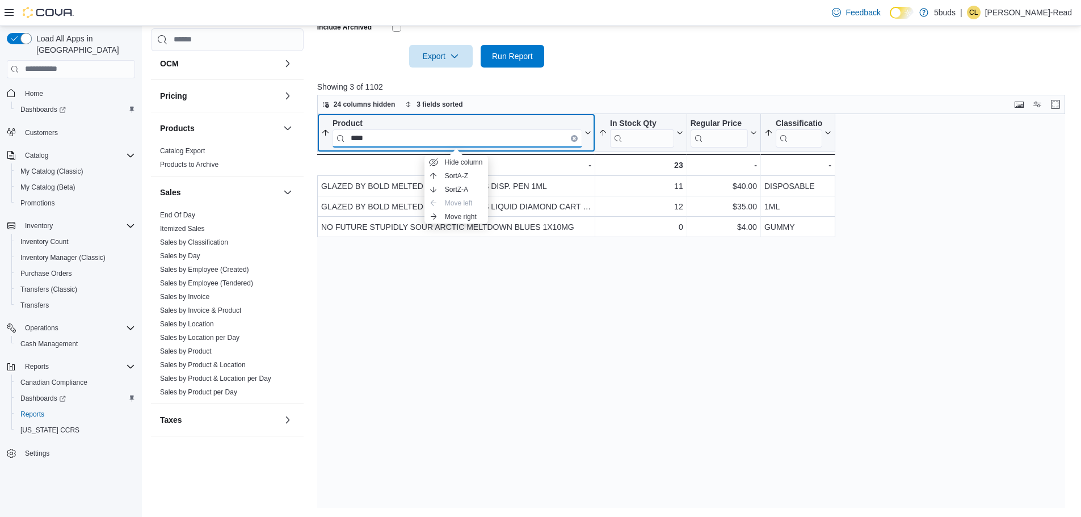
type input "****"
click at [503, 124] on div "Product" at bounding box center [458, 123] width 250 height 11
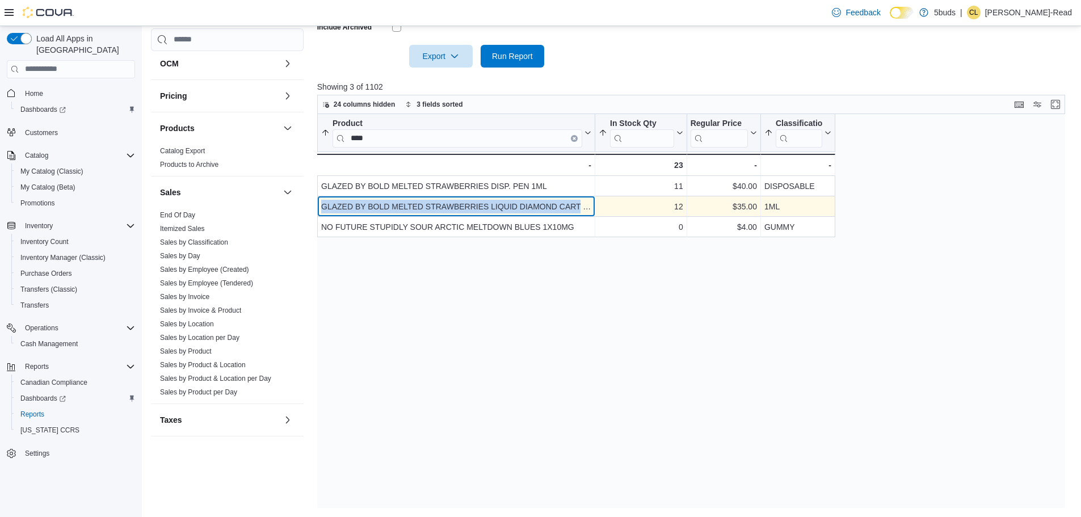
drag, startPoint x: 321, startPoint y: 207, endPoint x: 579, endPoint y: 204, distance: 258.3
click at [579, 204] on div "GLAZED BY BOLD MELTED STRAWBERRIES LIQUID DIAMOND CART 1ML - Product, column 1,…" at bounding box center [456, 206] width 278 height 20
copy div "GLAZED BY BOLD MELTED STRAWBERRIES LIQUID DIAMOND CART"
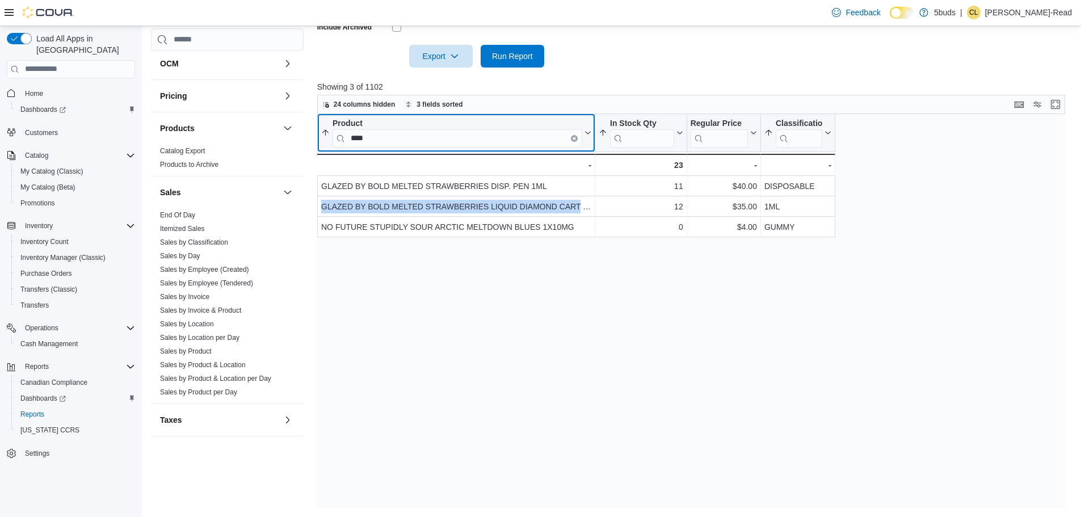
click at [572, 141] on button "Clear input" at bounding box center [574, 138] width 7 height 7
